Goal: Find specific page/section: Find specific page/section

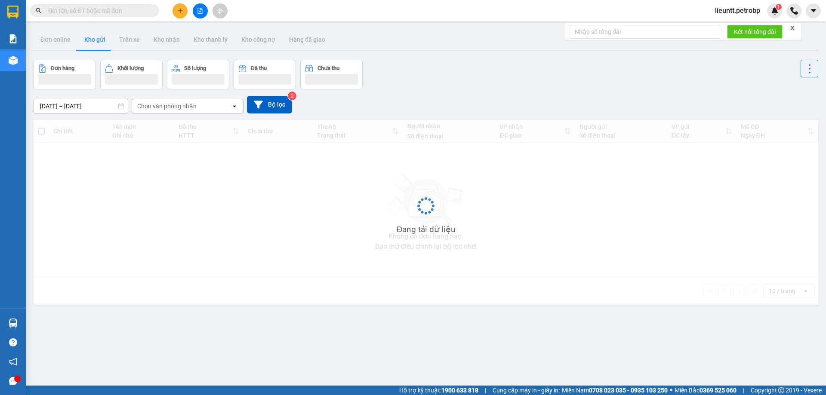
click at [114, 9] on input "text" at bounding box center [98, 10] width 102 height 9
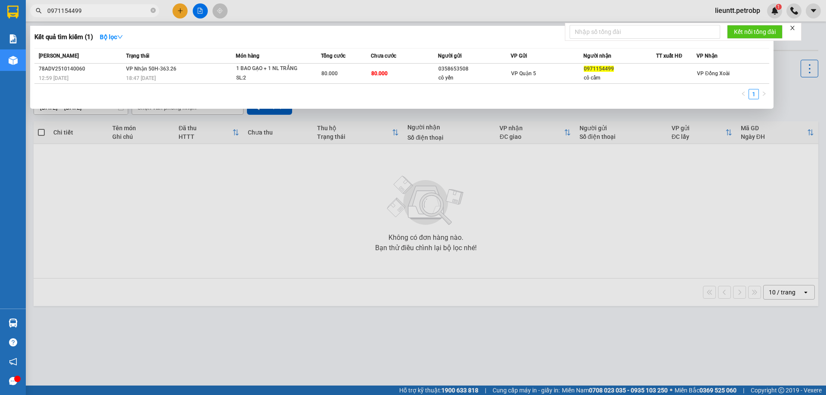
type input "0971154499"
